Goal: Find specific fact: Find specific fact

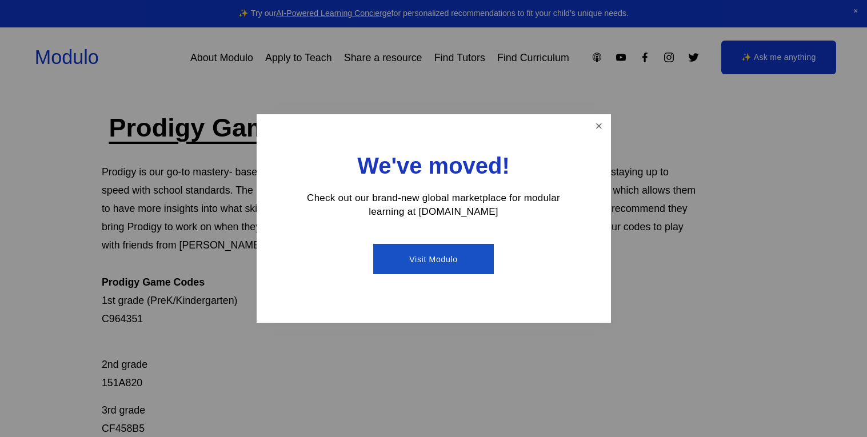
scroll to position [28, 0]
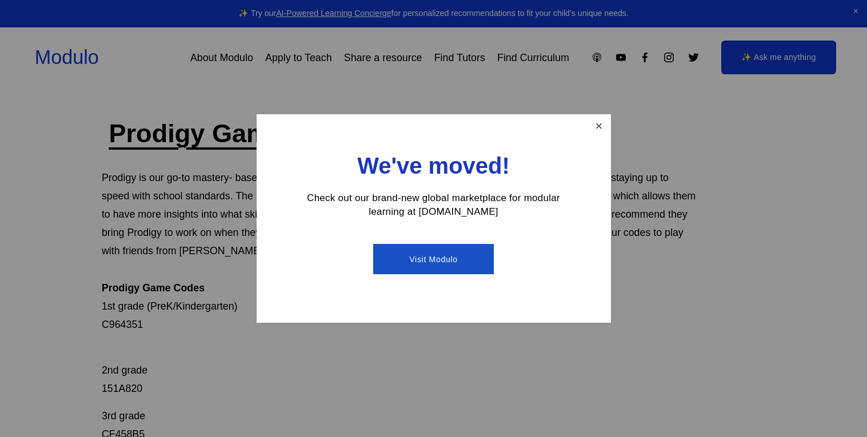
click at [600, 121] on link "Close" at bounding box center [599, 126] width 20 height 20
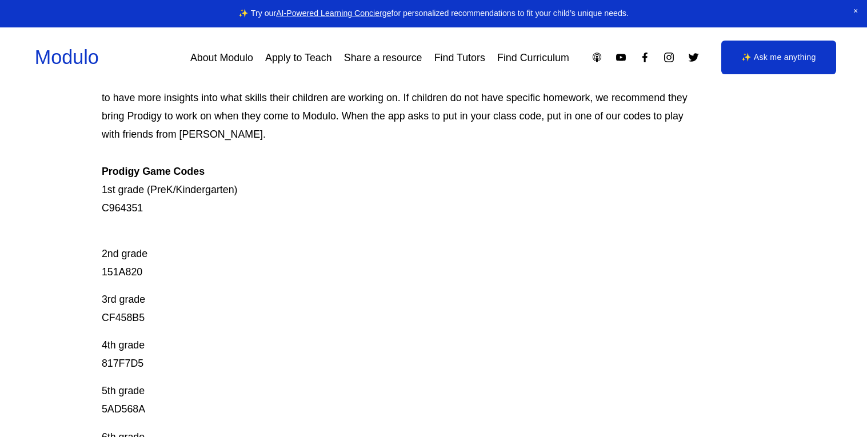
scroll to position [147, 0]
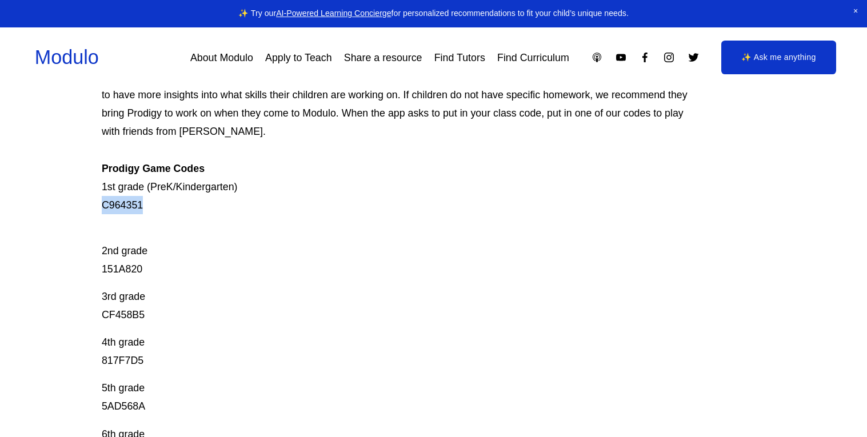
drag, startPoint x: 101, startPoint y: 202, endPoint x: 145, endPoint y: 201, distance: 44.0
click at [145, 201] on p "Prodigy is our go-to mastery- based tool to give kids lots of fun, engaging mat…" at bounding box center [400, 131] width 597 height 165
copy p "C964351"
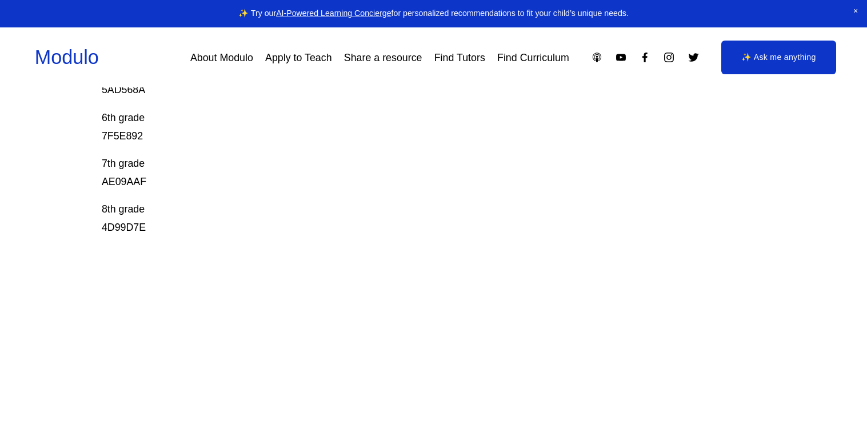
scroll to position [0, 0]
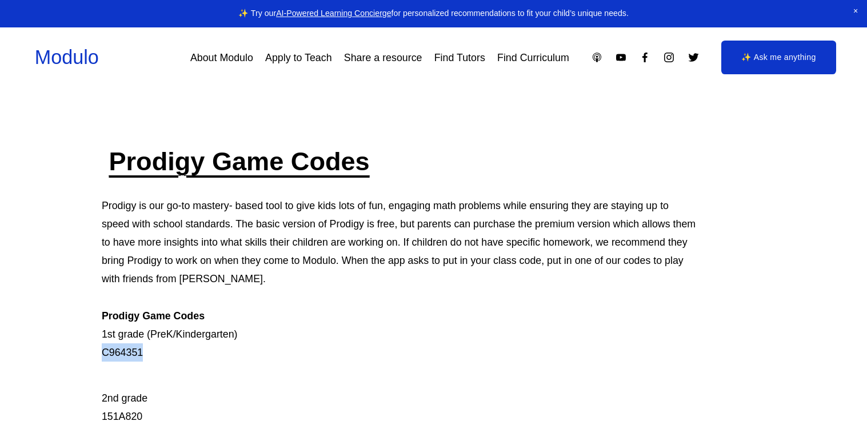
click at [134, 344] on p "Prodigy is our go-to mastery- based tool to give kids lots of fun, engaging mat…" at bounding box center [400, 279] width 597 height 165
click at [126, 361] on p "Prodigy is our go-to mastery- based tool to give kids lots of fun, engaging mat…" at bounding box center [400, 279] width 597 height 165
click at [125, 351] on p "Prodigy is our go-to mastery- based tool to give kids lots of fun, engaging mat…" at bounding box center [400, 279] width 597 height 165
copy p "C964351"
